Goal: Task Accomplishment & Management: Use online tool/utility

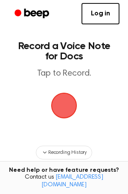
click at [63, 102] on span "button" at bounding box center [64, 106] width 24 height 24
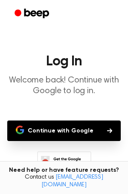
click at [84, 130] on button "Continue with Google" at bounding box center [64, 130] width 114 height 21
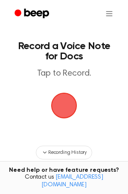
click at [60, 94] on span "button" at bounding box center [64, 106] width 26 height 26
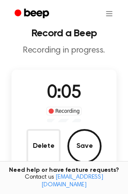
scroll to position [13, 0]
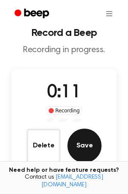
click at [82, 147] on button "Save" at bounding box center [85, 146] width 34 height 34
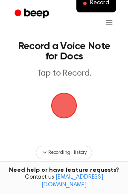
click at [57, 105] on span "button" at bounding box center [64, 105] width 34 height 34
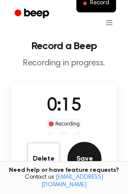
click at [90, 159] on button "Save" at bounding box center [85, 159] width 34 height 34
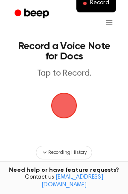
click at [66, 105] on span "button" at bounding box center [64, 106] width 32 height 32
